Goal: Book appointment/travel/reservation

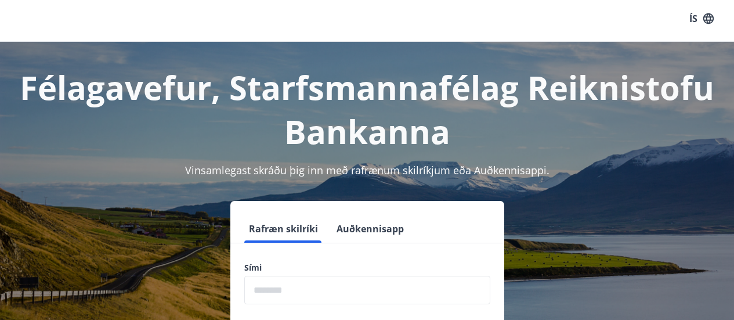
scroll to position [142, 0]
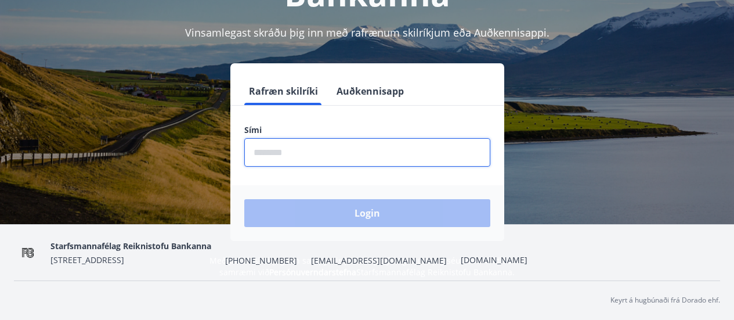
click at [273, 158] on input "phone" at bounding box center [367, 152] width 246 height 28
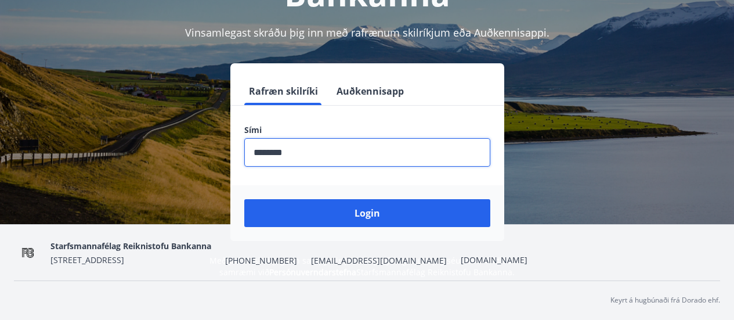
type input "********"
click at [244, 199] on button "Login" at bounding box center [367, 213] width 246 height 28
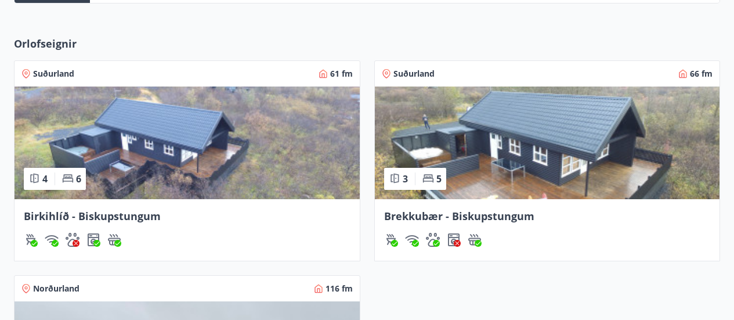
scroll to position [348, 0]
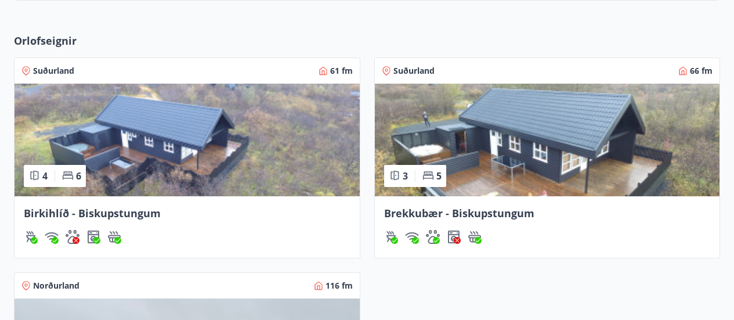
click at [463, 157] on img at bounding box center [547, 140] width 345 height 113
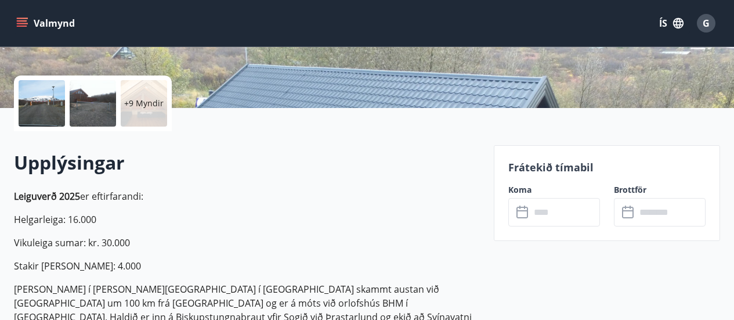
scroll to position [290, 0]
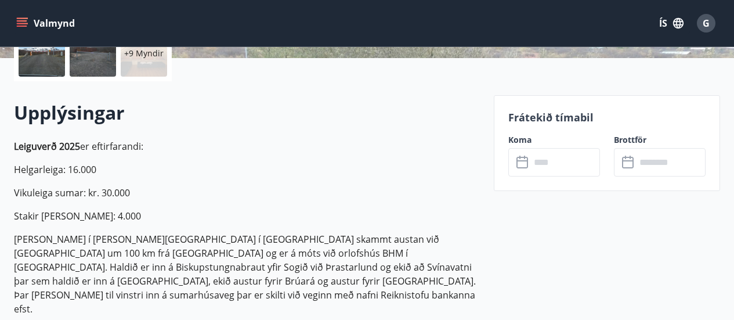
click at [523, 161] on icon at bounding box center [522, 160] width 12 height 1
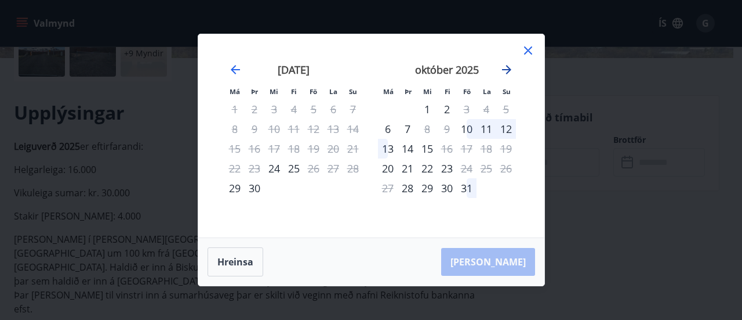
click at [511, 67] on icon "Move forward to switch to the next month." at bounding box center [507, 70] width 14 height 14
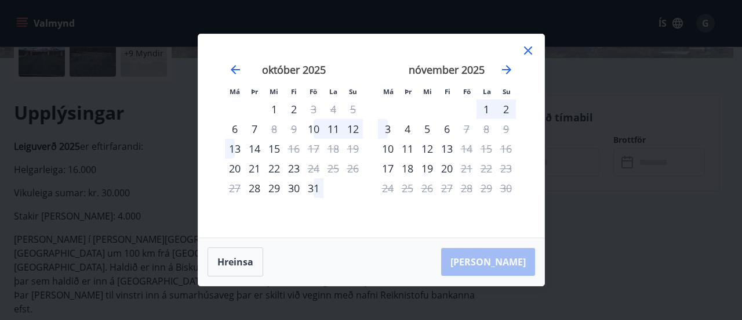
click at [314, 183] on div "31" at bounding box center [314, 188] width 20 height 20
click at [311, 187] on div "31" at bounding box center [314, 188] width 20 height 20
click at [237, 262] on button "Hreinsa" at bounding box center [236, 261] width 56 height 29
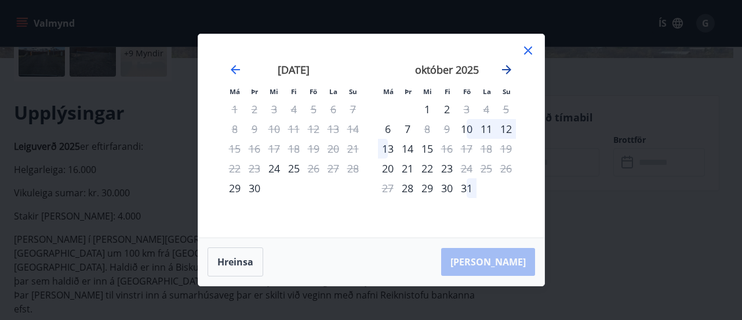
click at [503, 68] on icon "Move forward to switch to the next month." at bounding box center [507, 70] width 14 height 14
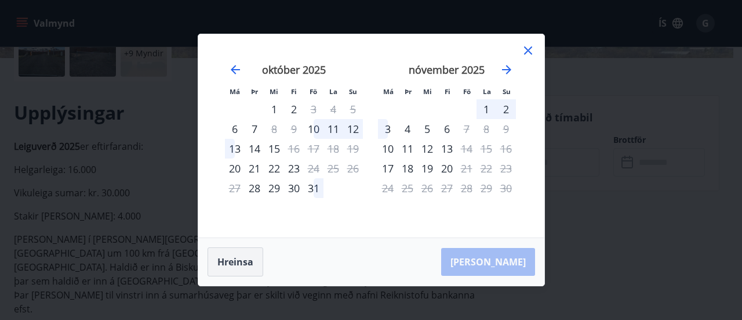
click at [237, 262] on button "Hreinsa" at bounding box center [236, 261] width 56 height 29
click at [531, 46] on icon at bounding box center [528, 50] width 14 height 14
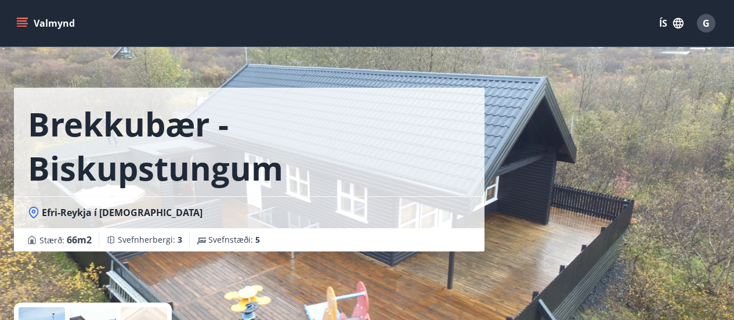
scroll to position [0, 0]
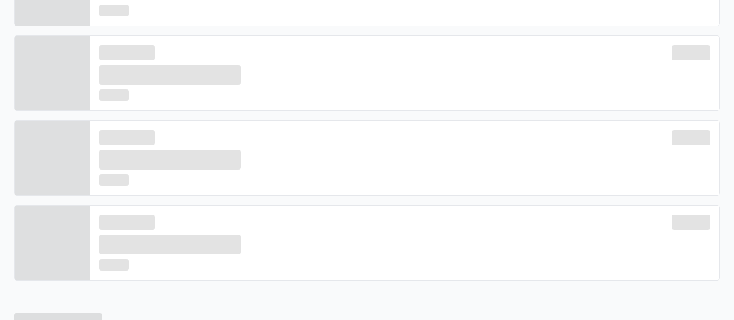
scroll to position [322, 0]
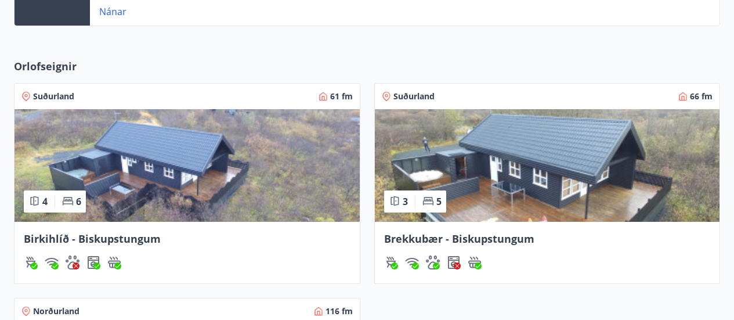
click at [153, 173] on img at bounding box center [186, 165] width 345 height 113
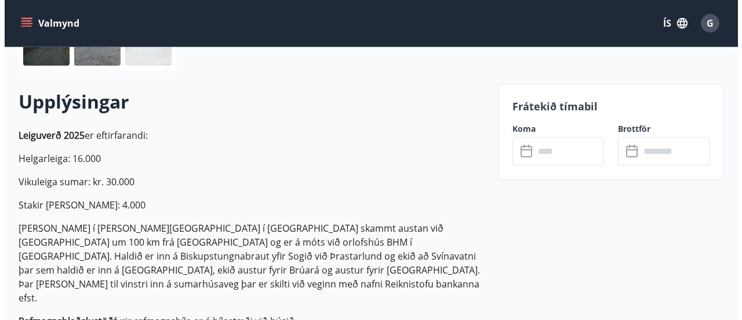
scroll to position [348, 0]
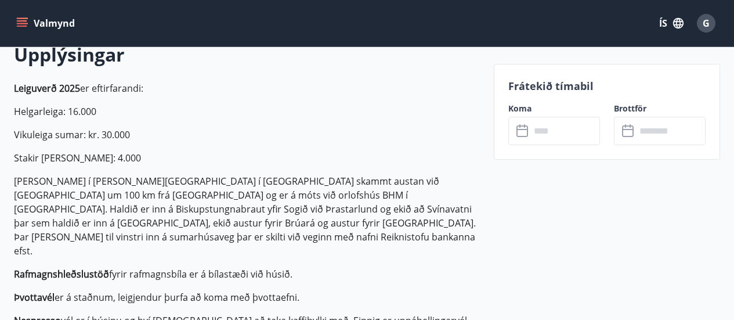
click at [524, 130] on icon at bounding box center [523, 131] width 14 height 14
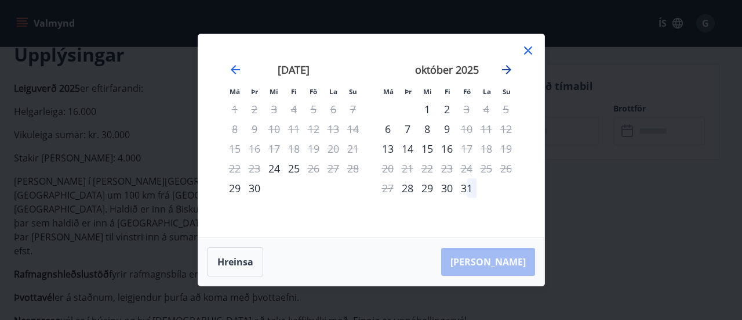
click at [506, 71] on icon "Move forward to switch to the next month." at bounding box center [507, 70] width 14 height 14
